Goal: Task Accomplishment & Management: Manage account settings

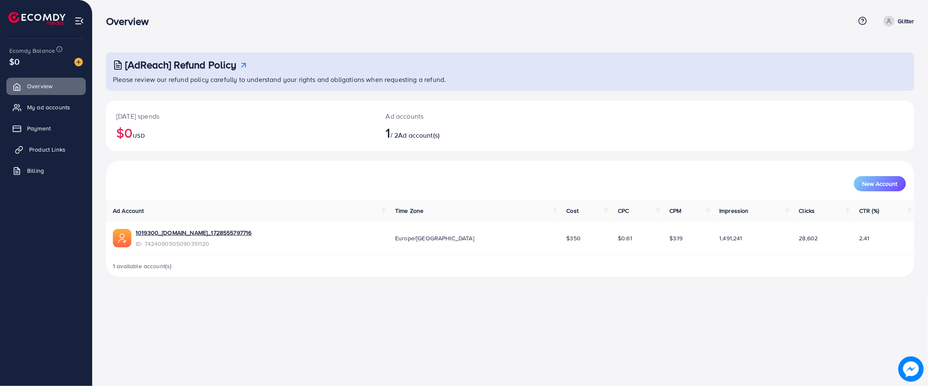
click at [37, 152] on span "Product Links" at bounding box center [47, 149] width 36 height 8
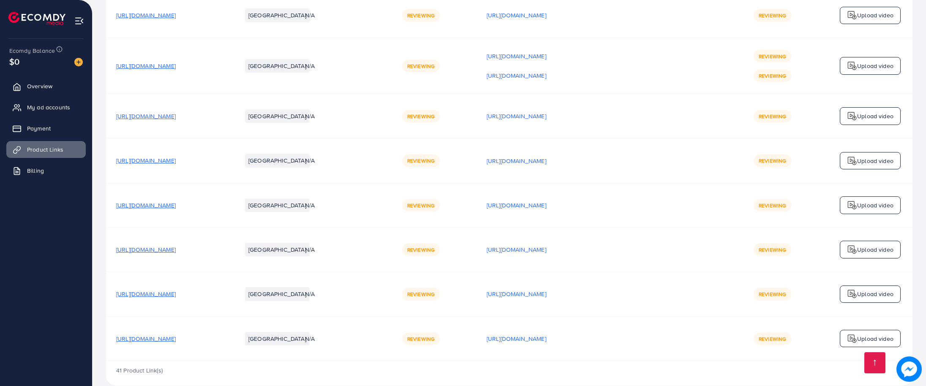
scroll to position [2144, 0]
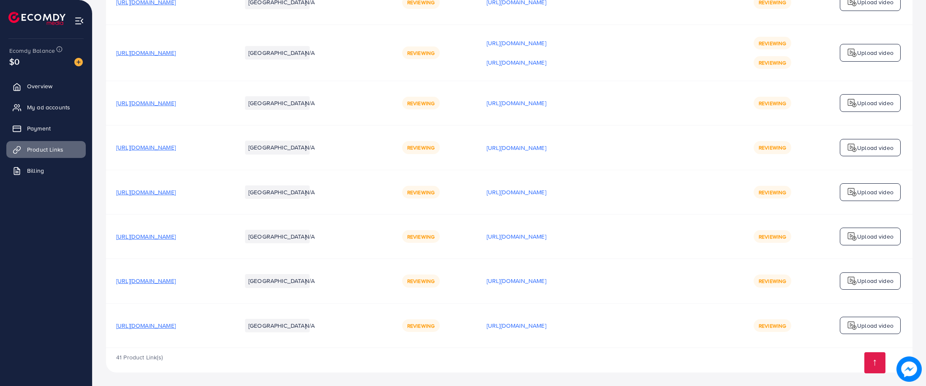
click at [176, 57] on span "[URL][DOMAIN_NAME]" at bounding box center [146, 53] width 60 height 8
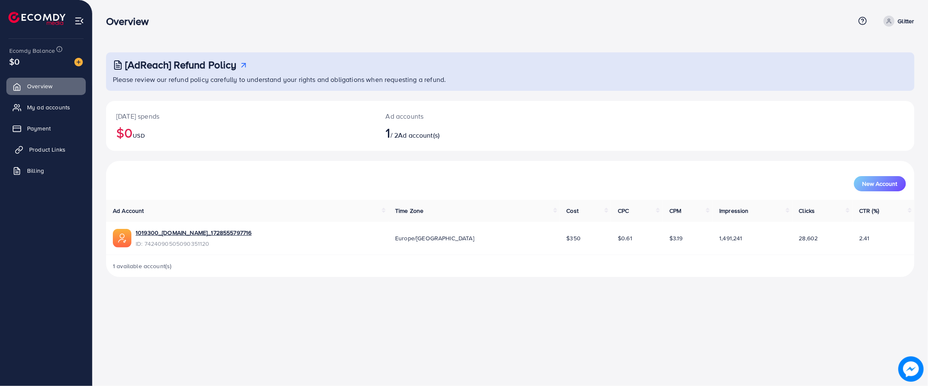
click at [22, 142] on link "Product Links" at bounding box center [45, 149] width 79 height 17
click at [59, 146] on span "Product Links" at bounding box center [47, 149] width 36 height 8
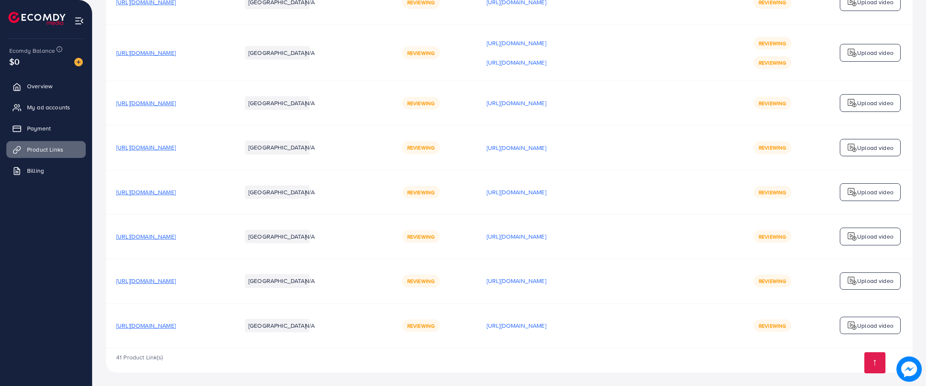
scroll to position [2163, 0]
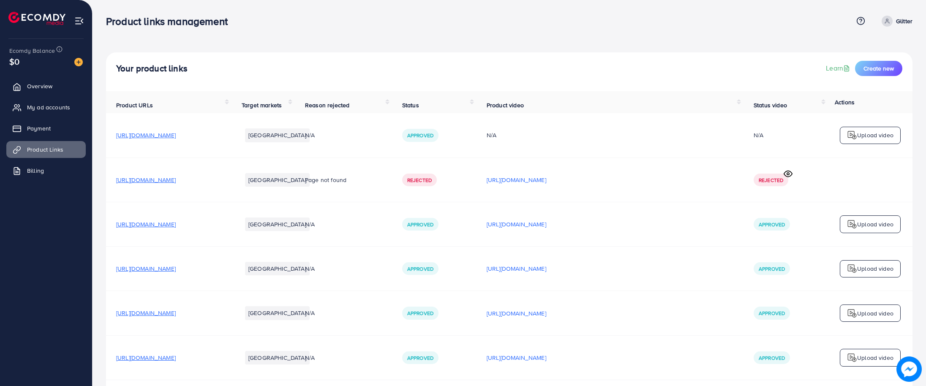
click at [786, 231] on div "Approved" at bounding box center [772, 224] width 36 height 13
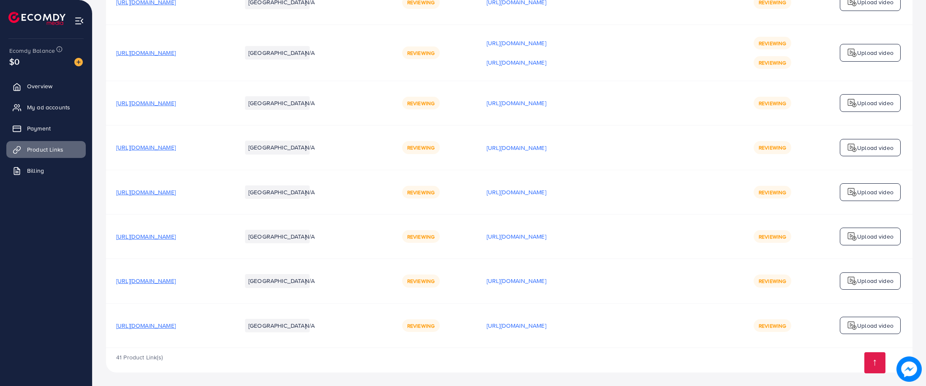
scroll to position [2163, 0]
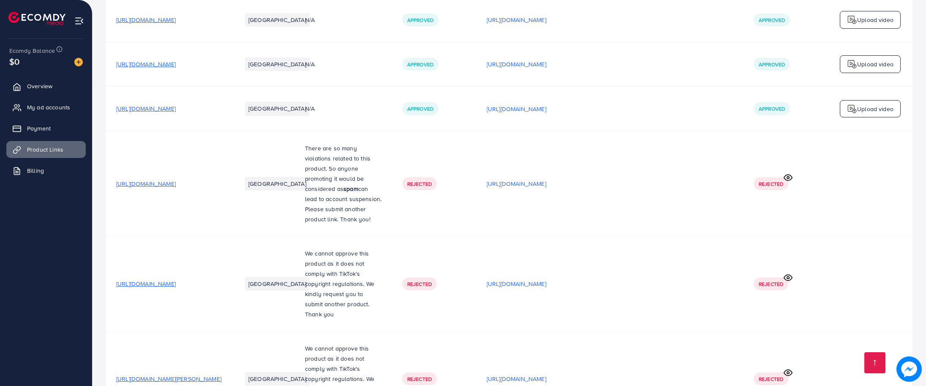
scroll to position [2163, 0]
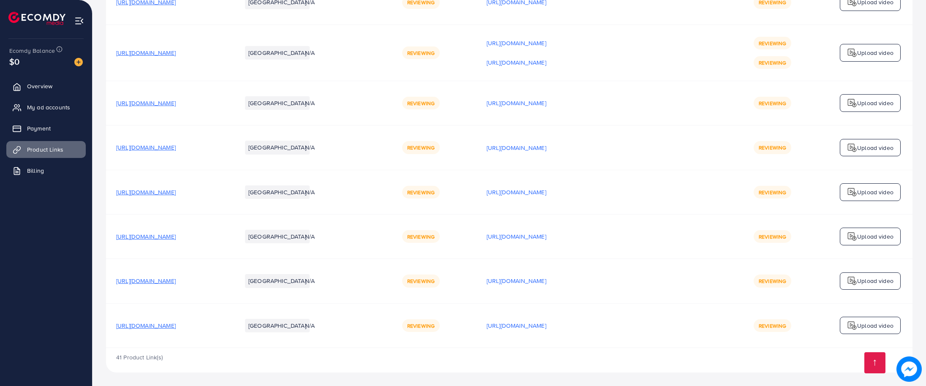
scroll to position [2163, 0]
click at [33, 88] on span "Overview" at bounding box center [41, 86] width 25 height 8
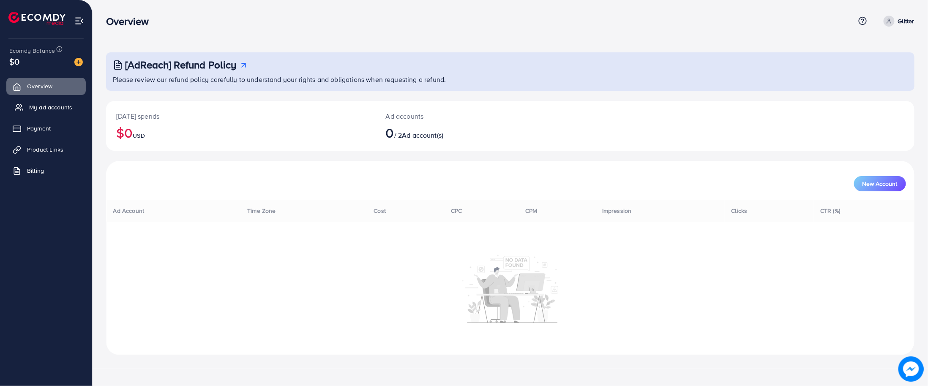
click at [45, 102] on link "My ad accounts" at bounding box center [45, 107] width 79 height 17
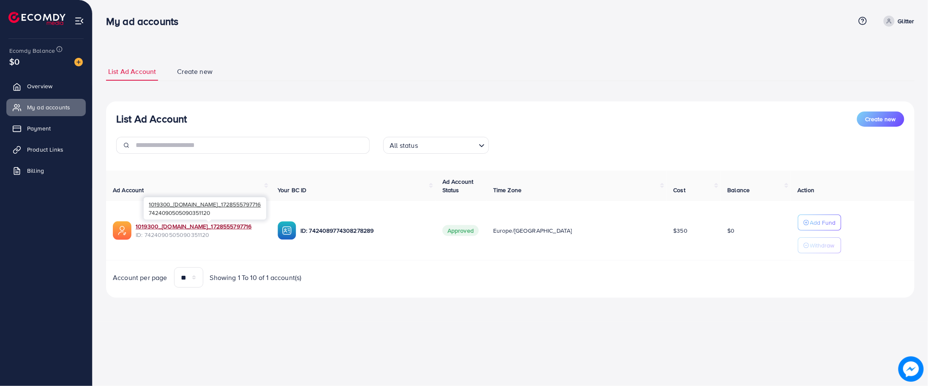
click at [207, 227] on link "1019300_glittergemstone.com_1728555797716" at bounding box center [194, 226] width 116 height 8
click at [244, 223] on link "1019300_glittergemstone.com_1728555797716" at bounding box center [194, 226] width 116 height 8
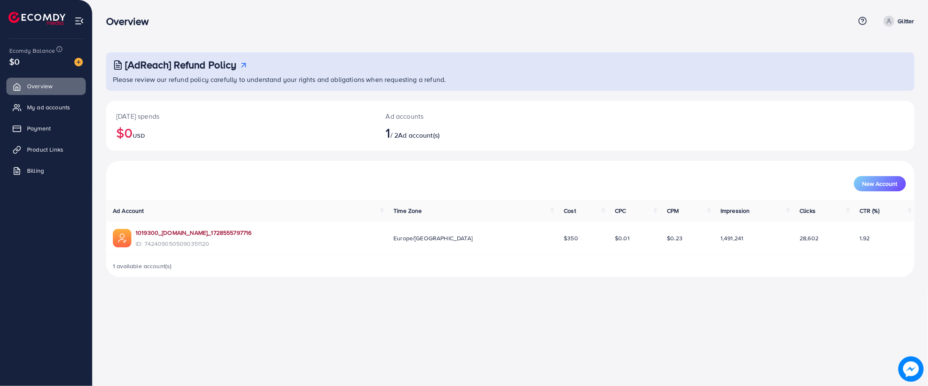
click at [229, 229] on link "1019300_[DOMAIN_NAME]_1728555797716" at bounding box center [194, 233] width 116 height 8
click at [44, 147] on span "Product Links" at bounding box center [47, 149] width 36 height 8
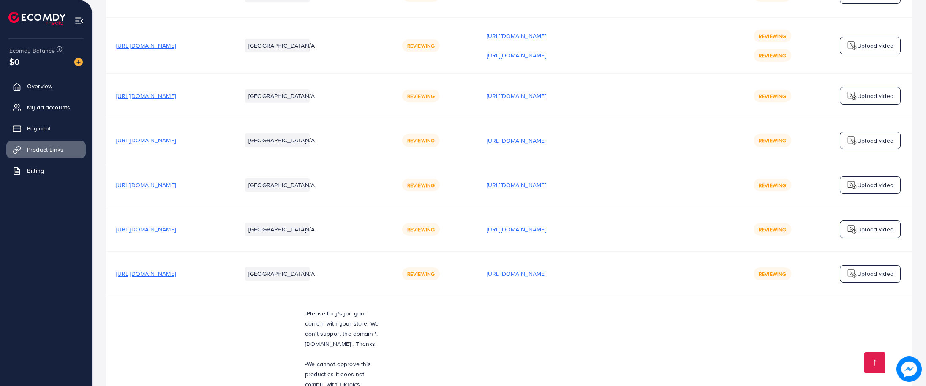
scroll to position [2091, 0]
click at [34, 118] on ul "Overview My ad accounts Payment Product Links Billing" at bounding box center [46, 131] width 92 height 114
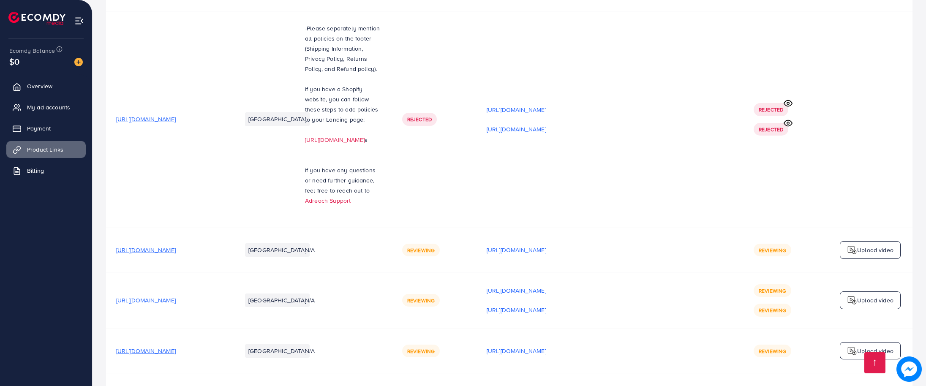
scroll to position [2015, 0]
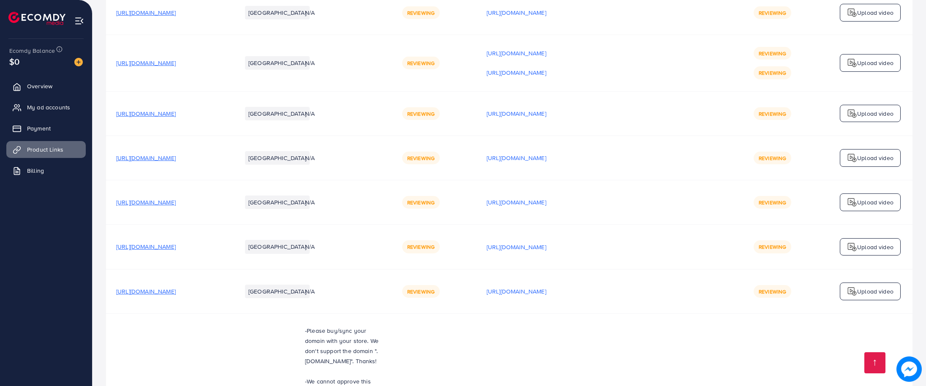
scroll to position [2233, 0]
